Goal: Task Accomplishment & Management: Complete application form

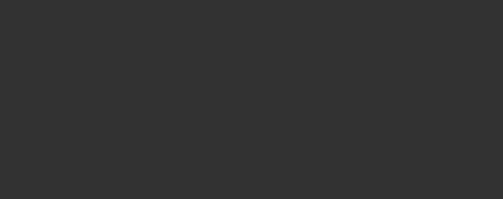
select select "0"
select select "6"
select select "0"
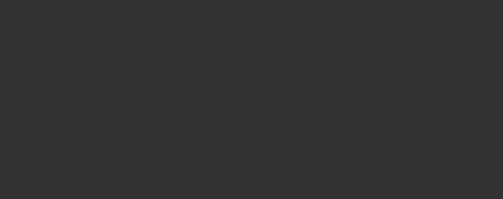
select select "0"
select select "6"
select select "0"
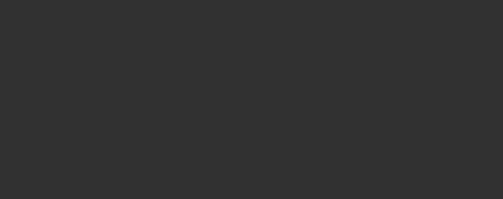
select select "0"
select select "6"
select select "0"
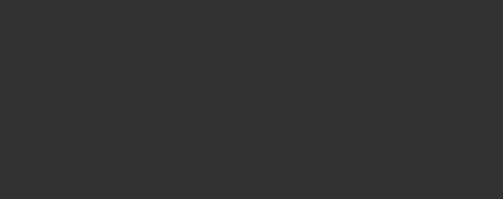
select select "6"
select select "0"
select select "2"
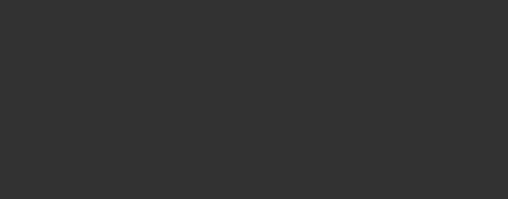
select select "0"
select select "2"
select select "0"
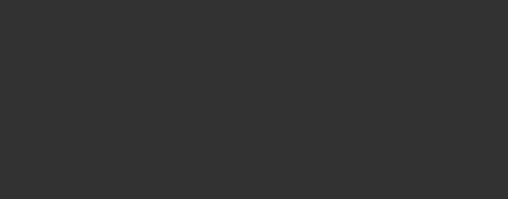
select select "0"
select select "2"
select select "0"
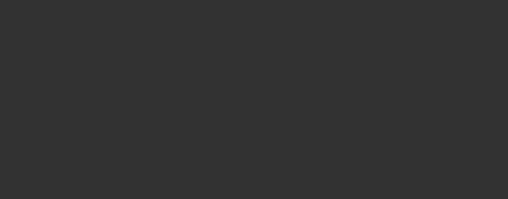
select select "0.1"
select select "4"
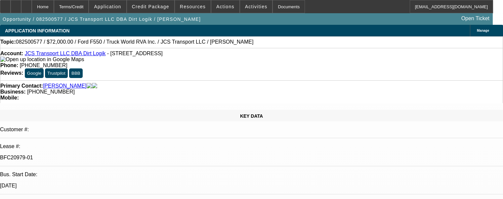
select select "0"
select select "6"
select select "0"
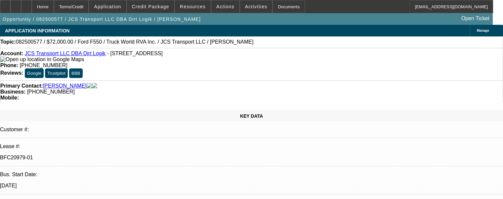
select select "0"
select select "6"
select select "0"
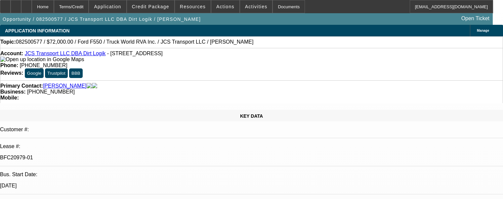
select select "0"
select select "6"
select select "0"
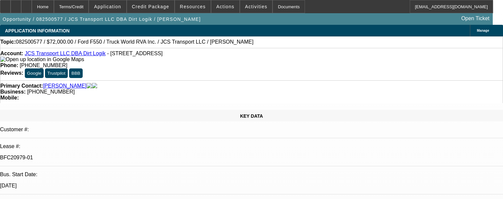
select select "6"
